Goal: Information Seeking & Learning: Learn about a topic

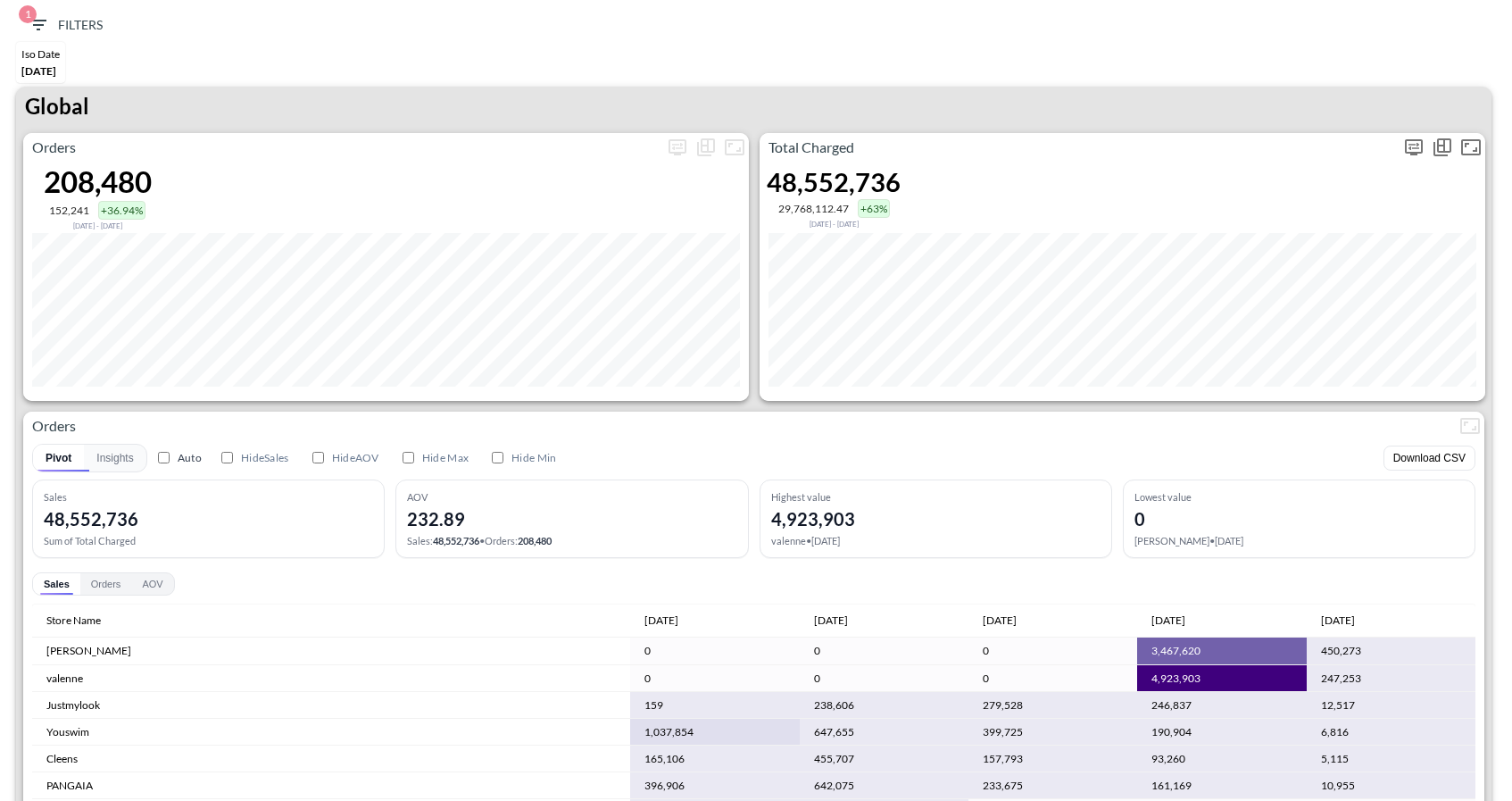
click at [1416, 147] on icon "more" at bounding box center [1414, 147] width 21 height 21
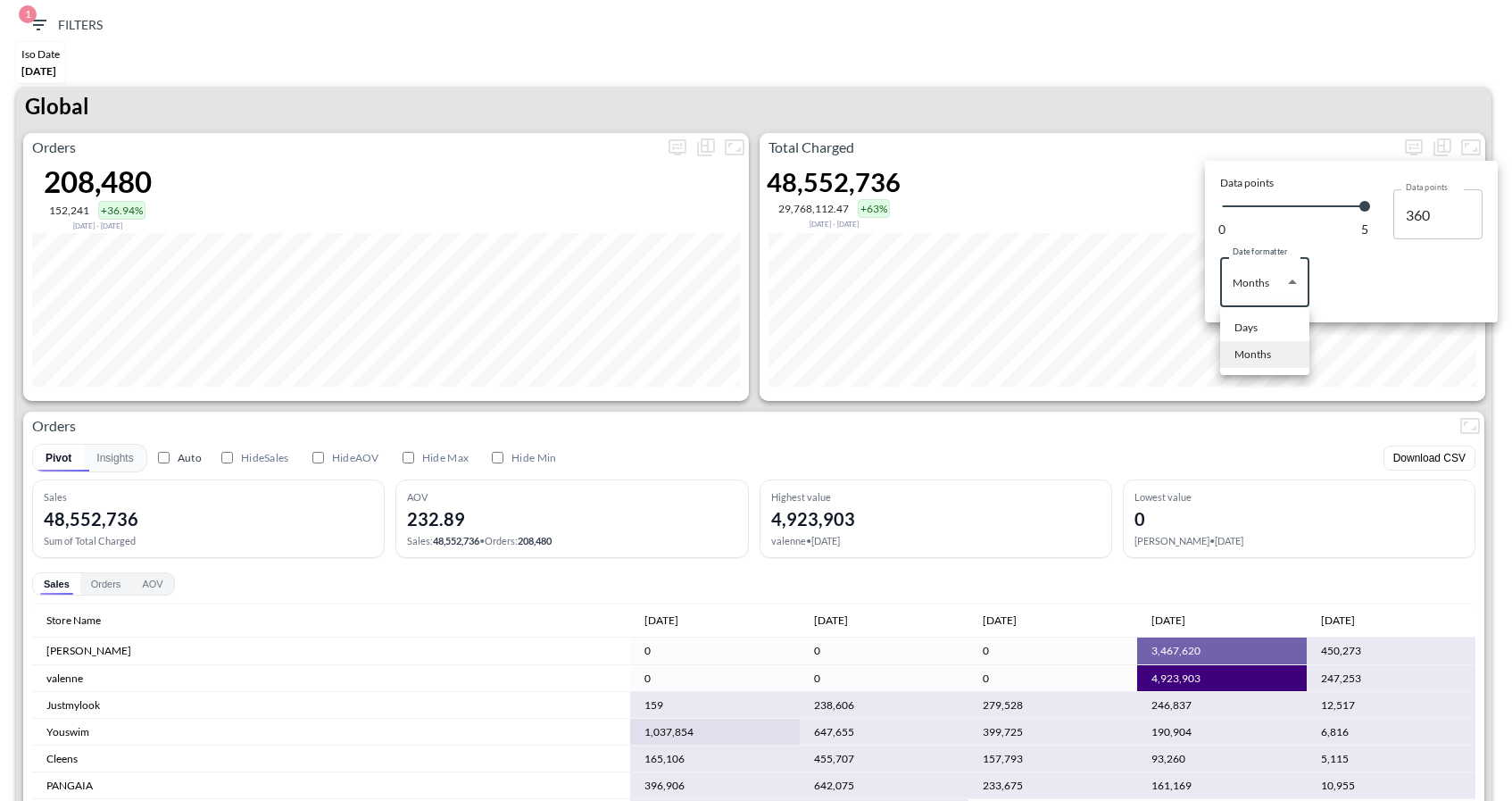
click at [1276, 271] on body "BI.P.EYE, Interactive Analytics Dashboards 1 Filters Iso Date Jun 01, 2025 Glob…" at bounding box center [756, 400] width 1512 height 801
click at [1262, 326] on li "Days" at bounding box center [1264, 328] width 89 height 27
type input "Days"
type input "124"
click at [1234, 91] on div at bounding box center [756, 400] width 1512 height 801
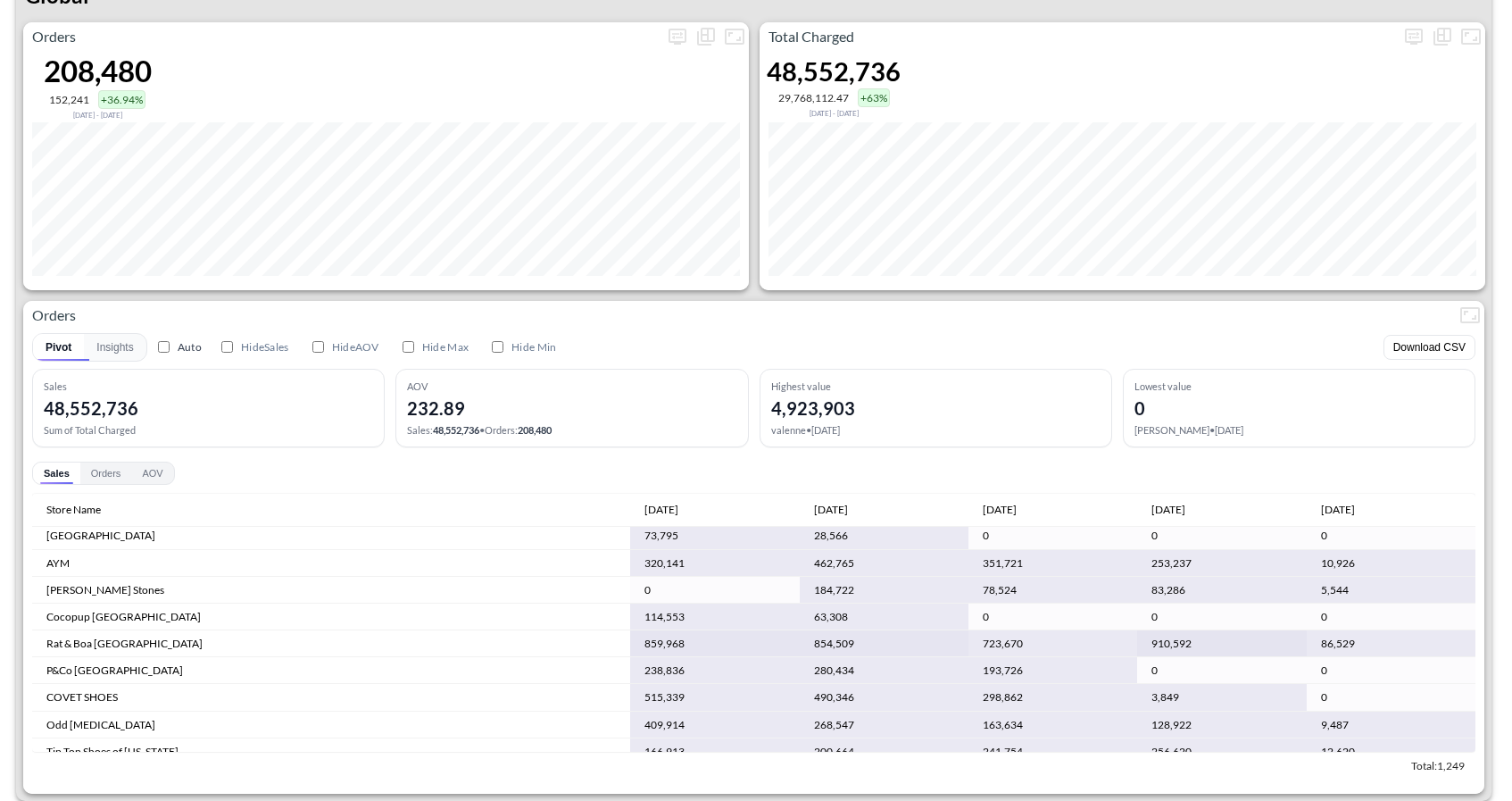
scroll to position [215, 0]
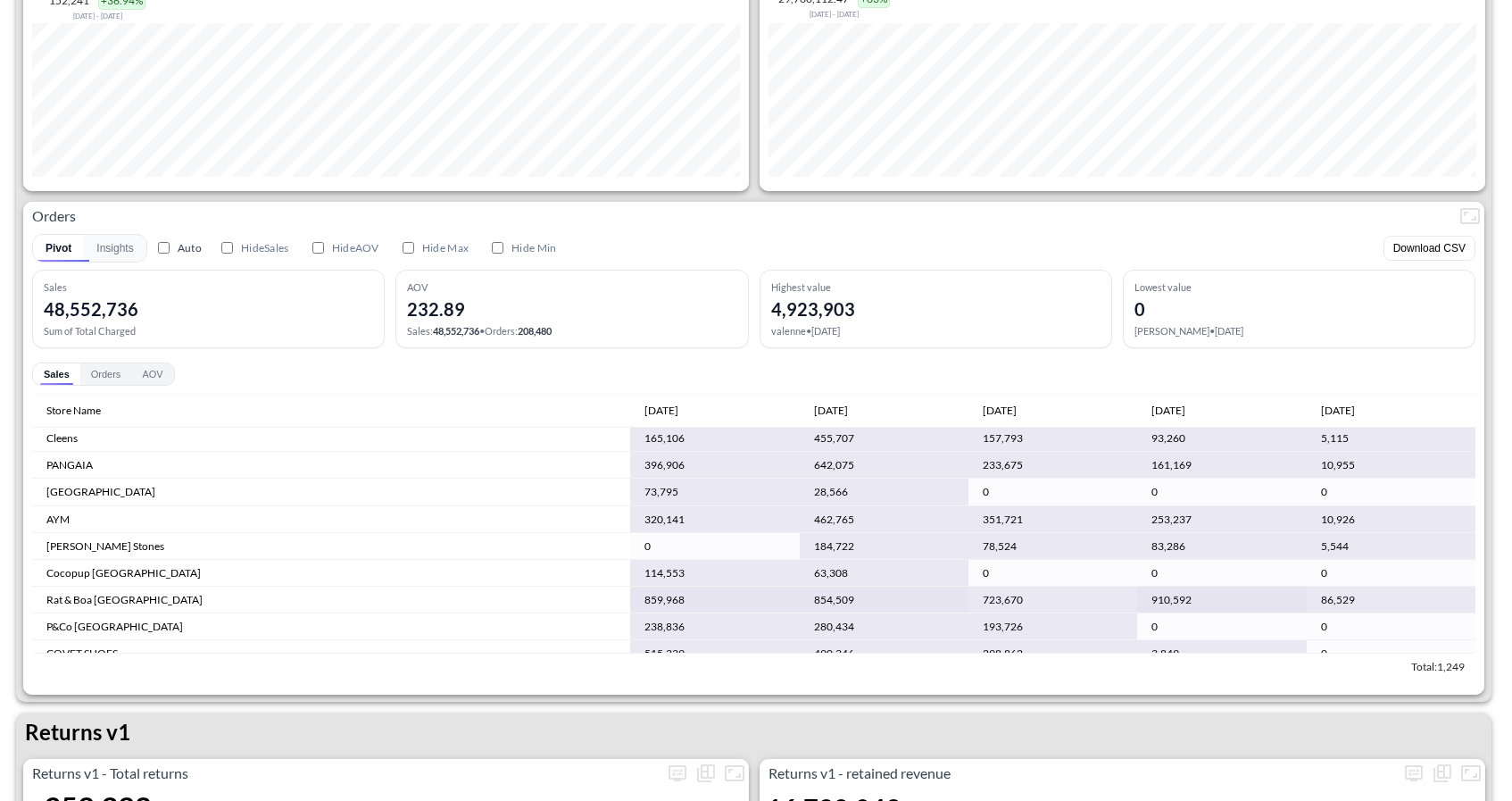
scroll to position [131, 0]
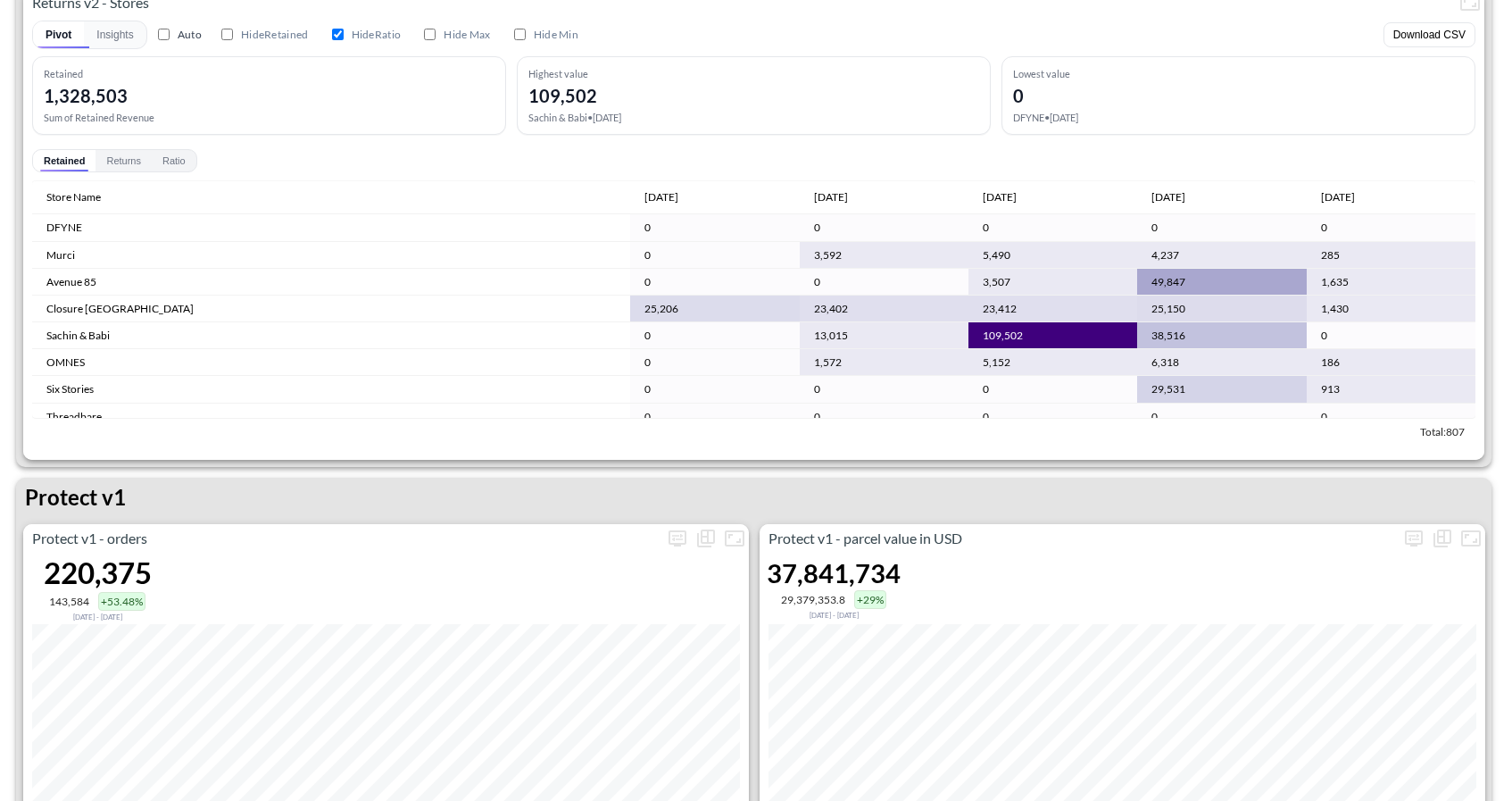
scroll to position [2148, 0]
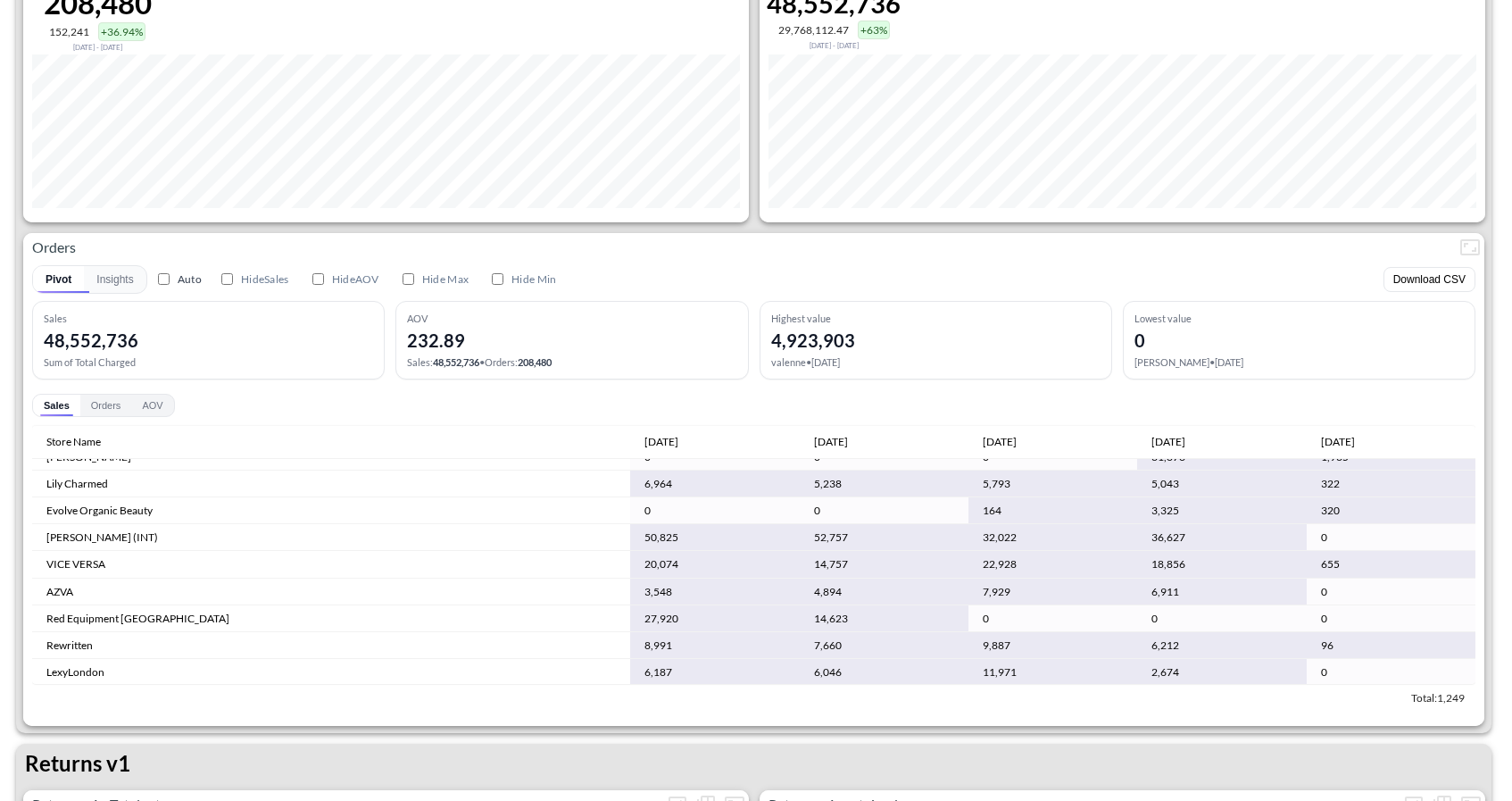
scroll to position [4543, 0]
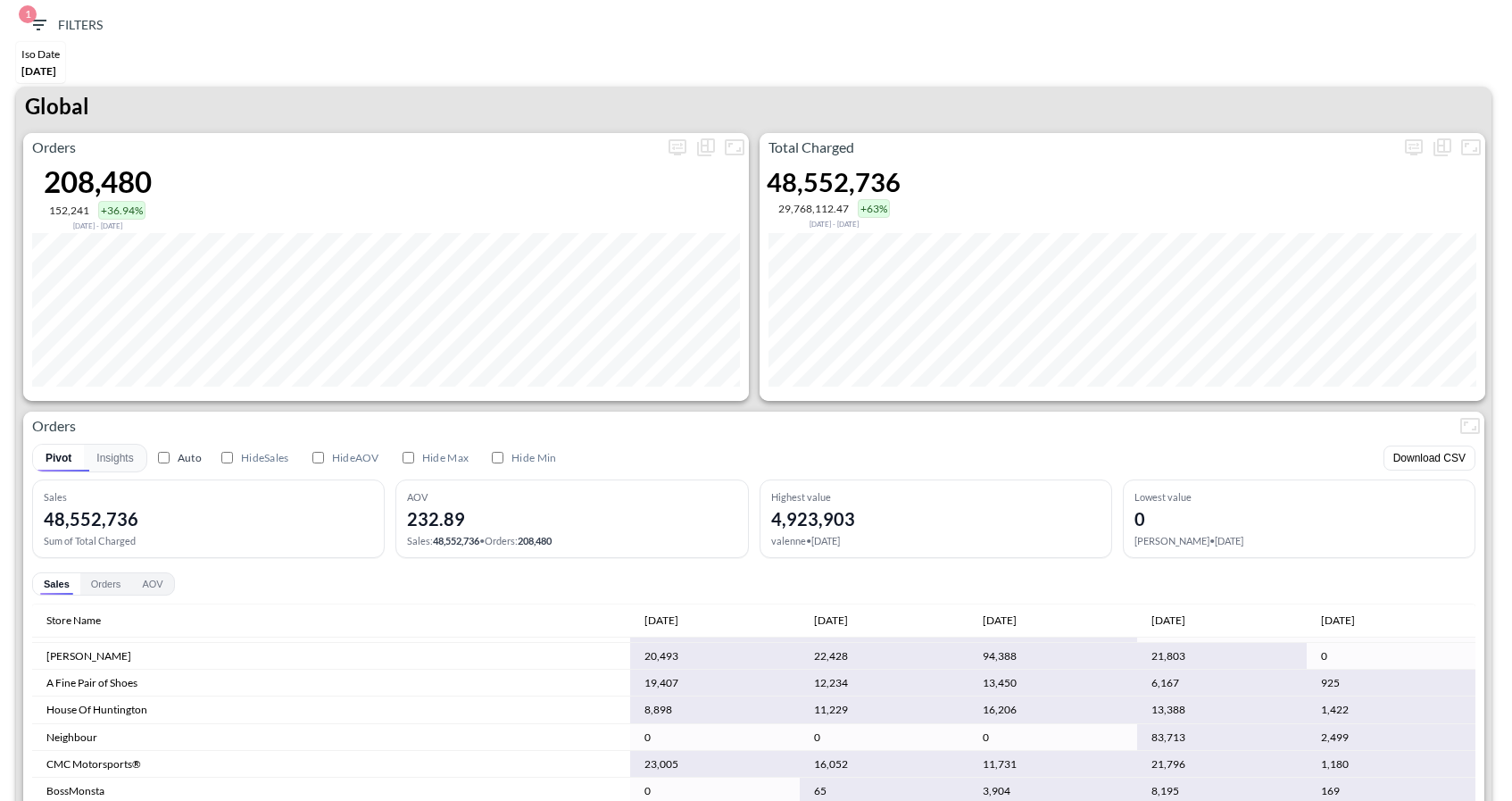
scroll to position [2744, 0]
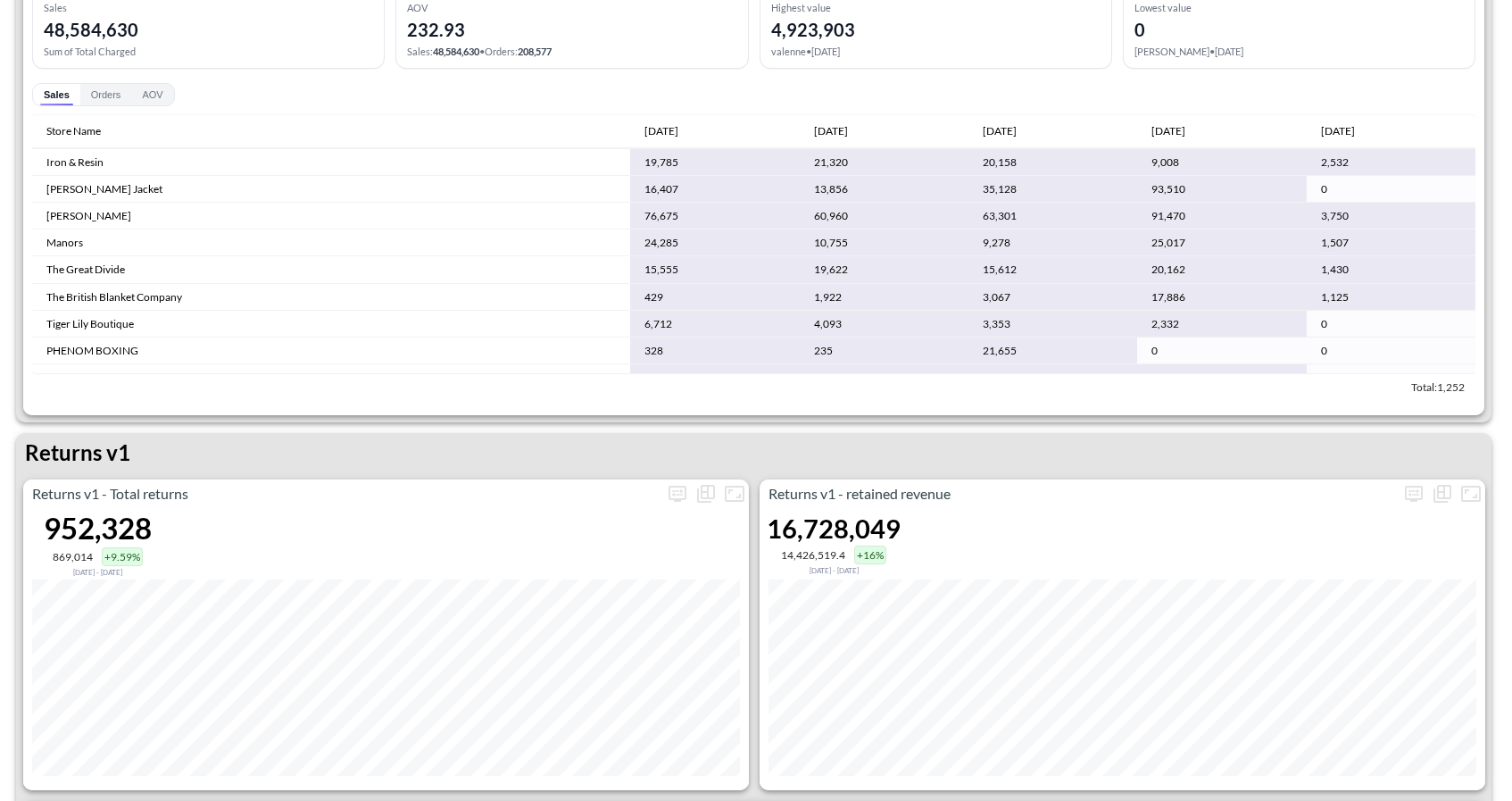
scroll to position [2994, 0]
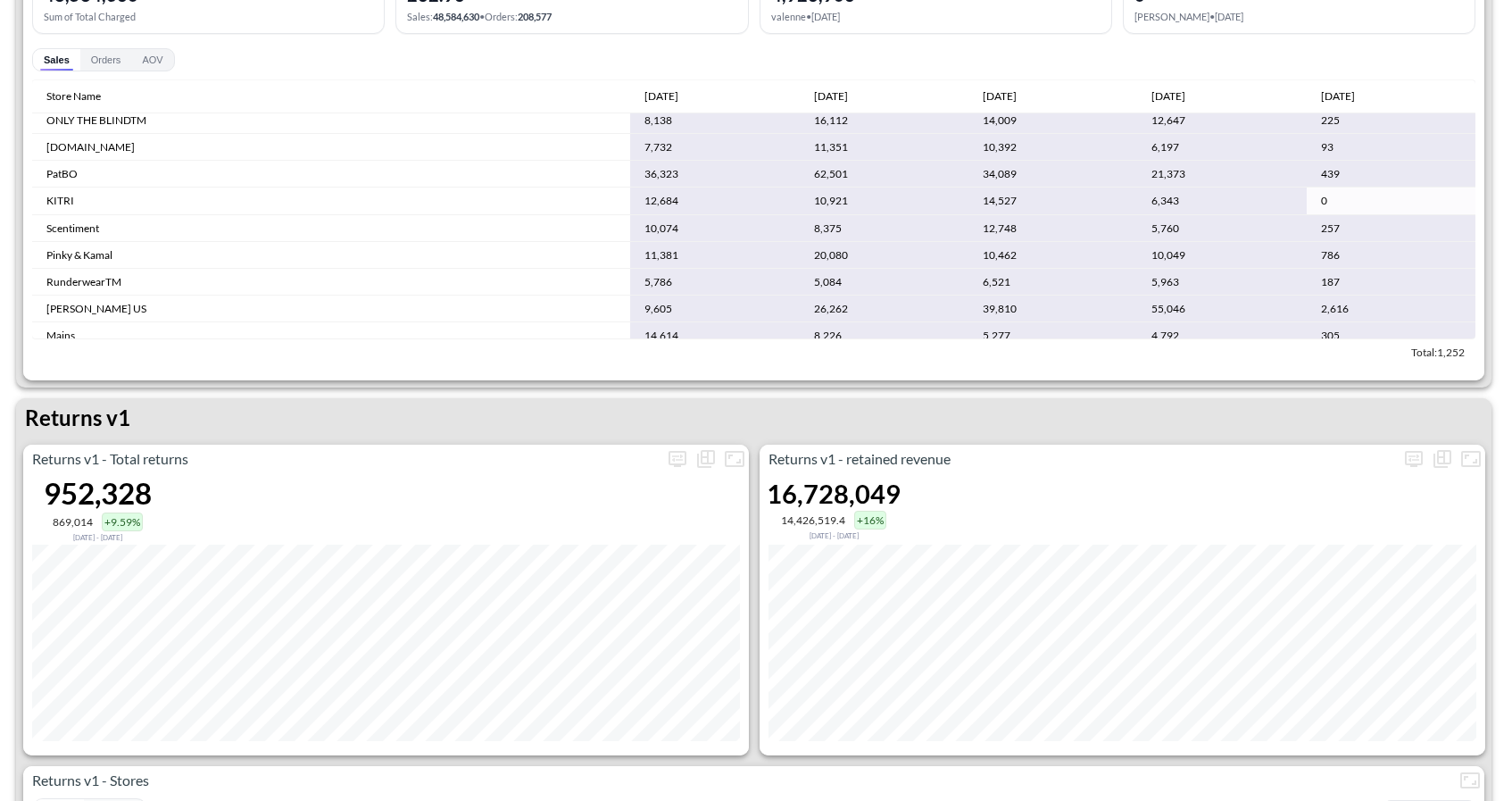
scroll to position [3580, 0]
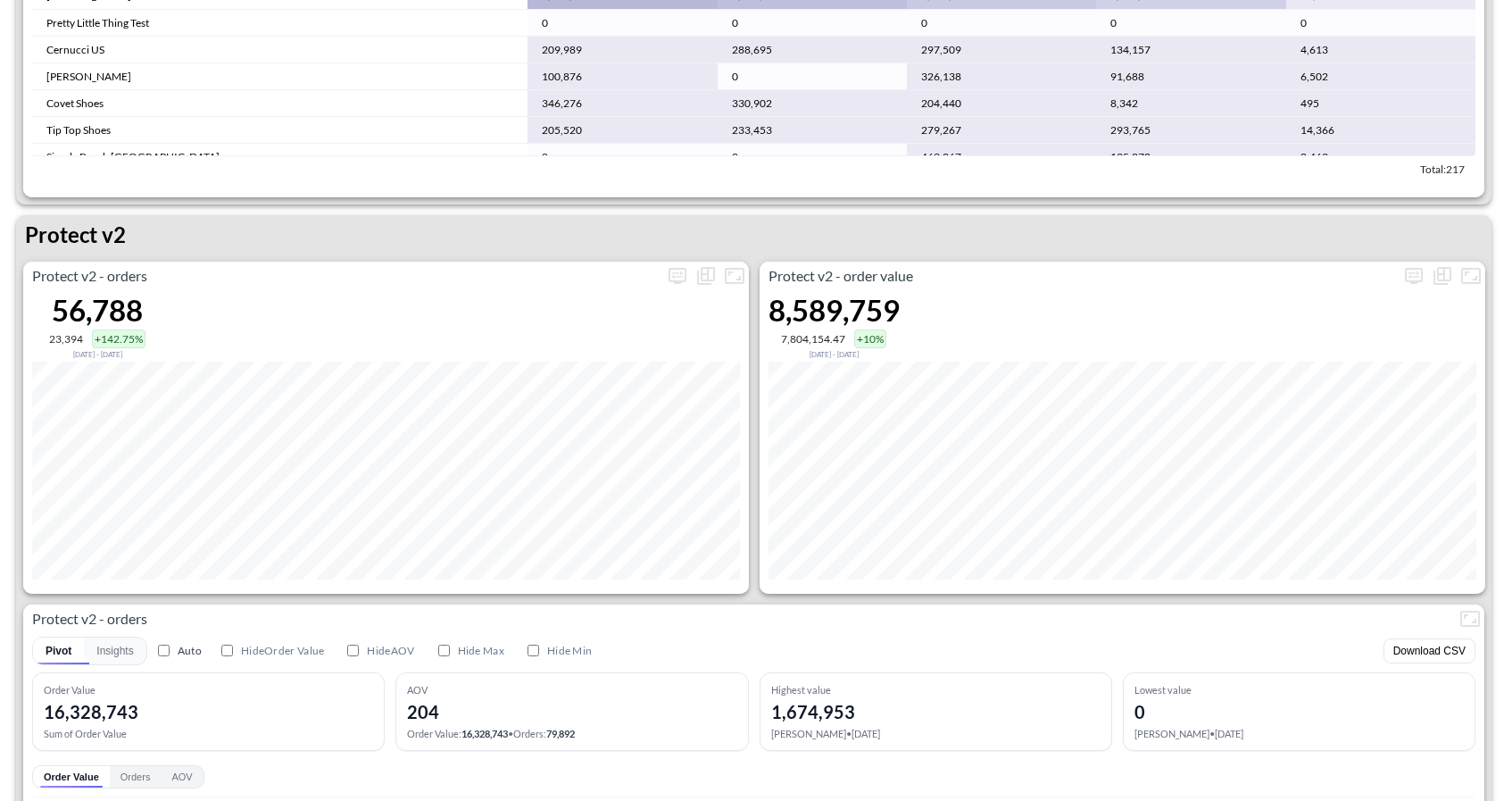
scroll to position [3261, 0]
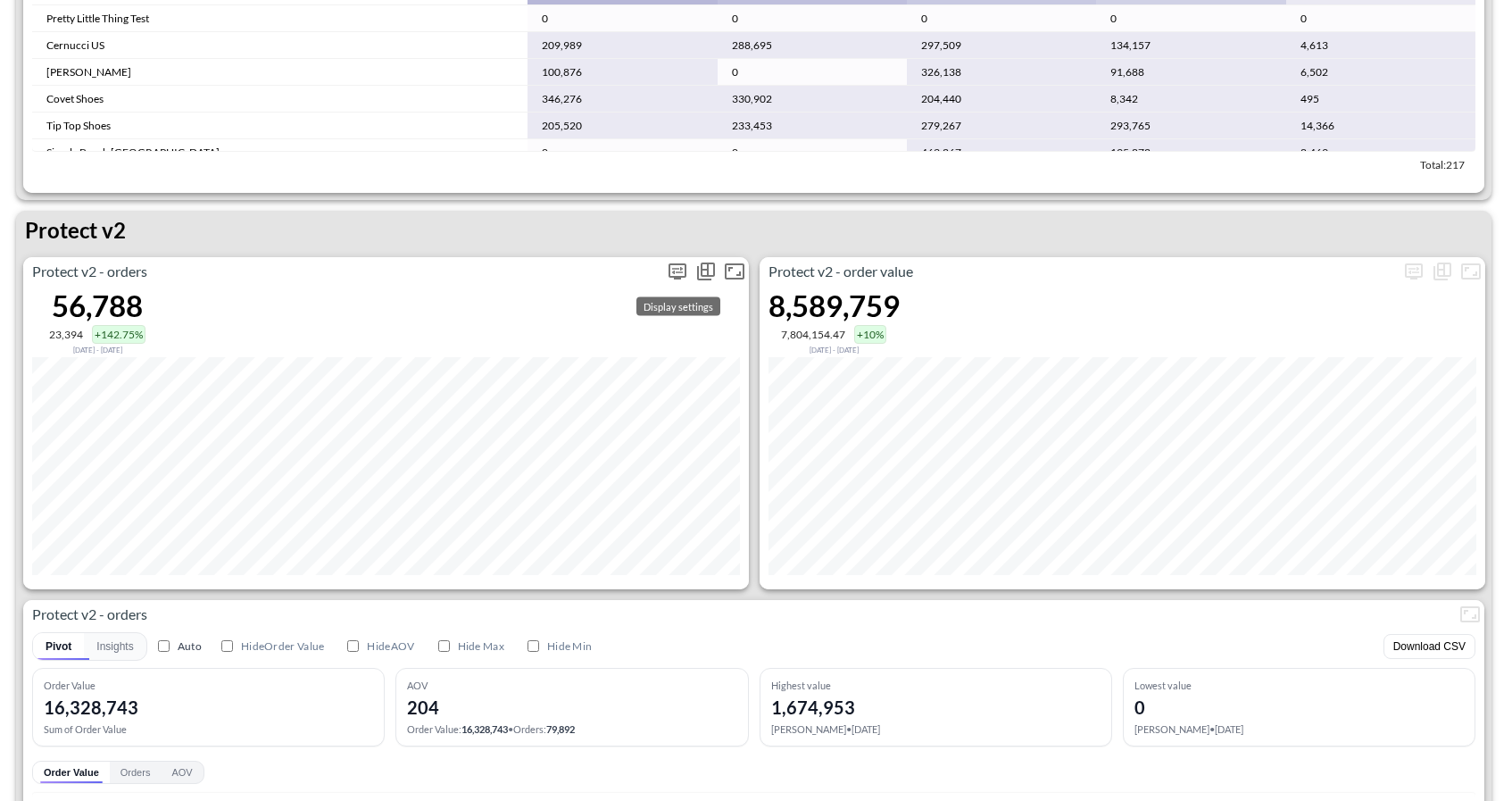
click at [671, 274] on icon "more" at bounding box center [678, 271] width 21 height 21
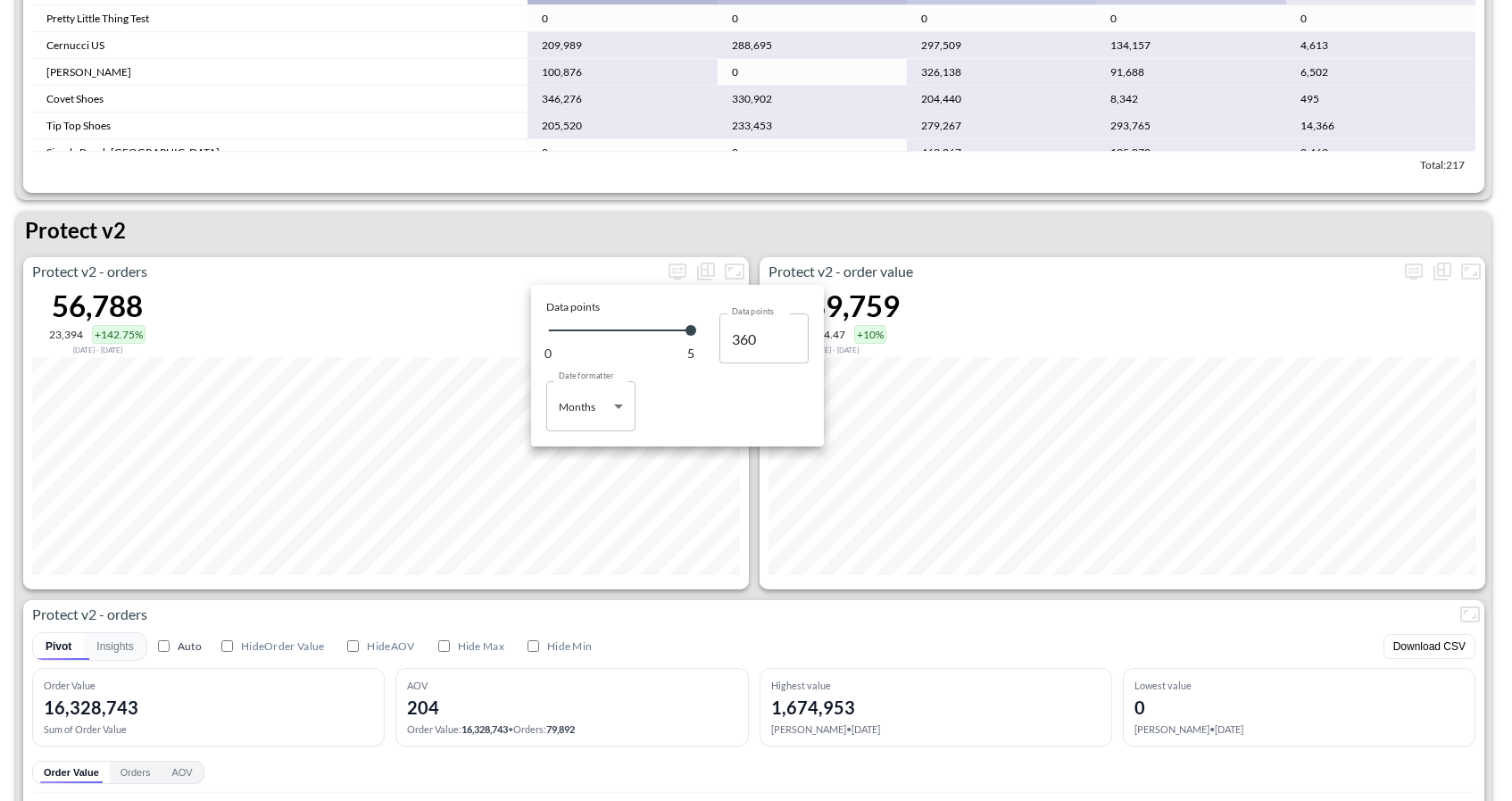
click at [594, 408] on body "BI.P.EYE, Interactive Analytics Dashboards 1 Filters Iso Date Jun 01, 2025 Glob…" at bounding box center [756, 400] width 1512 height 801
click at [572, 445] on div "Days" at bounding box center [572, 451] width 23 height 16
type input "Days"
type input "124"
click at [970, 232] on div at bounding box center [756, 400] width 1512 height 801
